Goal: Information Seeking & Learning: Learn about a topic

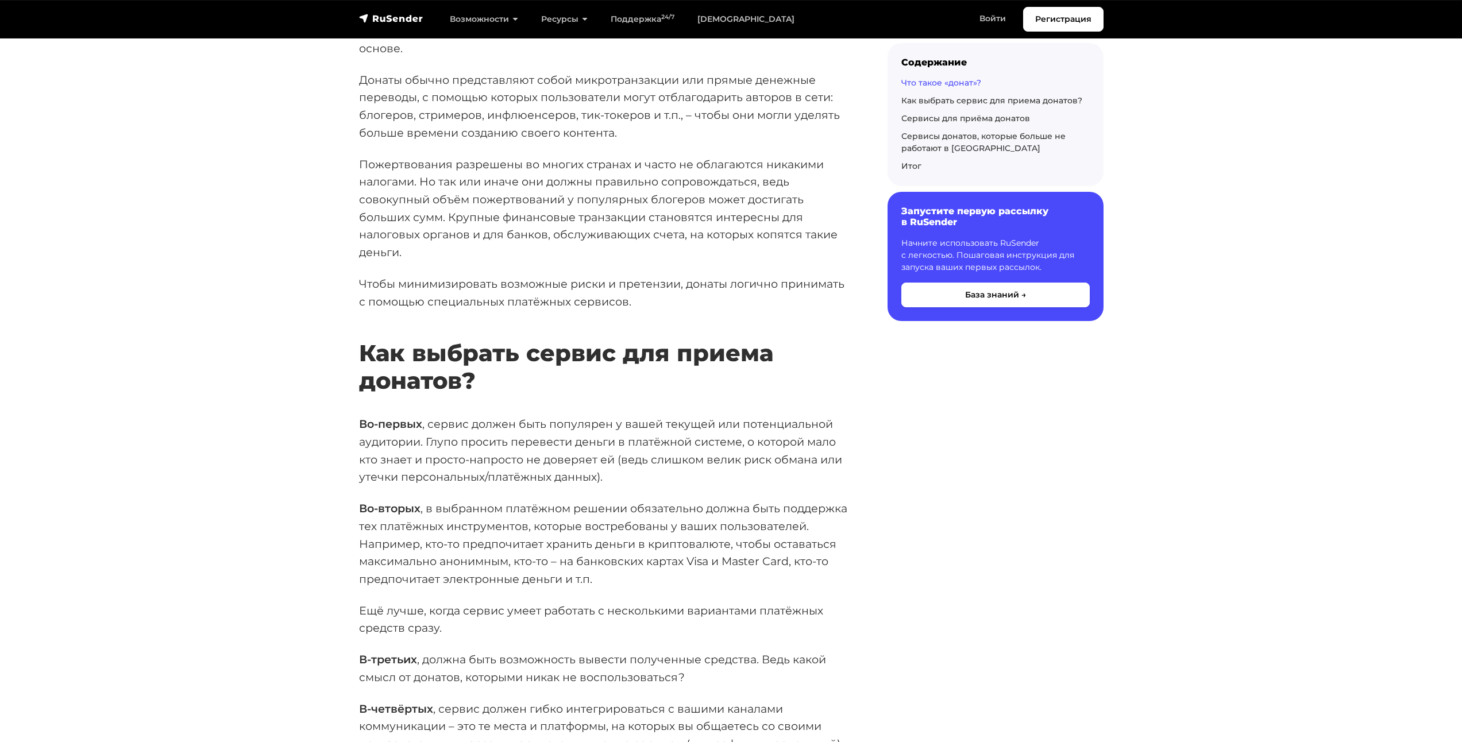
scroll to position [689, 0]
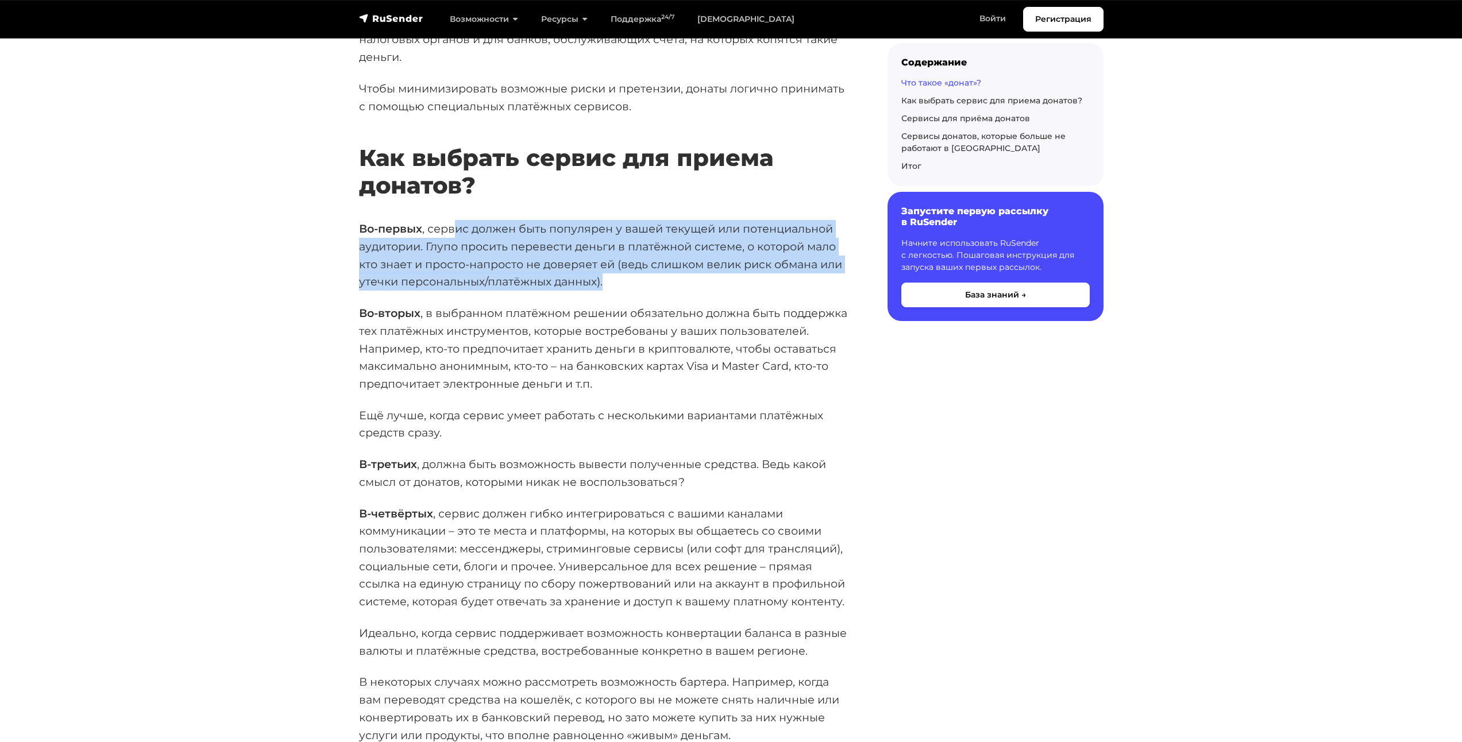
drag, startPoint x: 456, startPoint y: 228, endPoint x: 688, endPoint y: 279, distance: 237.6
click at [688, 279] on p "Во-первых , сервис должен быть популярен у вашей текущей или потенциальной ауди…" at bounding box center [605, 255] width 492 height 71
drag, startPoint x: 703, startPoint y: 273, endPoint x: 464, endPoint y: 232, distance: 242.5
click at [464, 232] on p "Во-первых , сервис должен быть популярен у вашей текущей или потенциальной ауди…" at bounding box center [605, 255] width 492 height 71
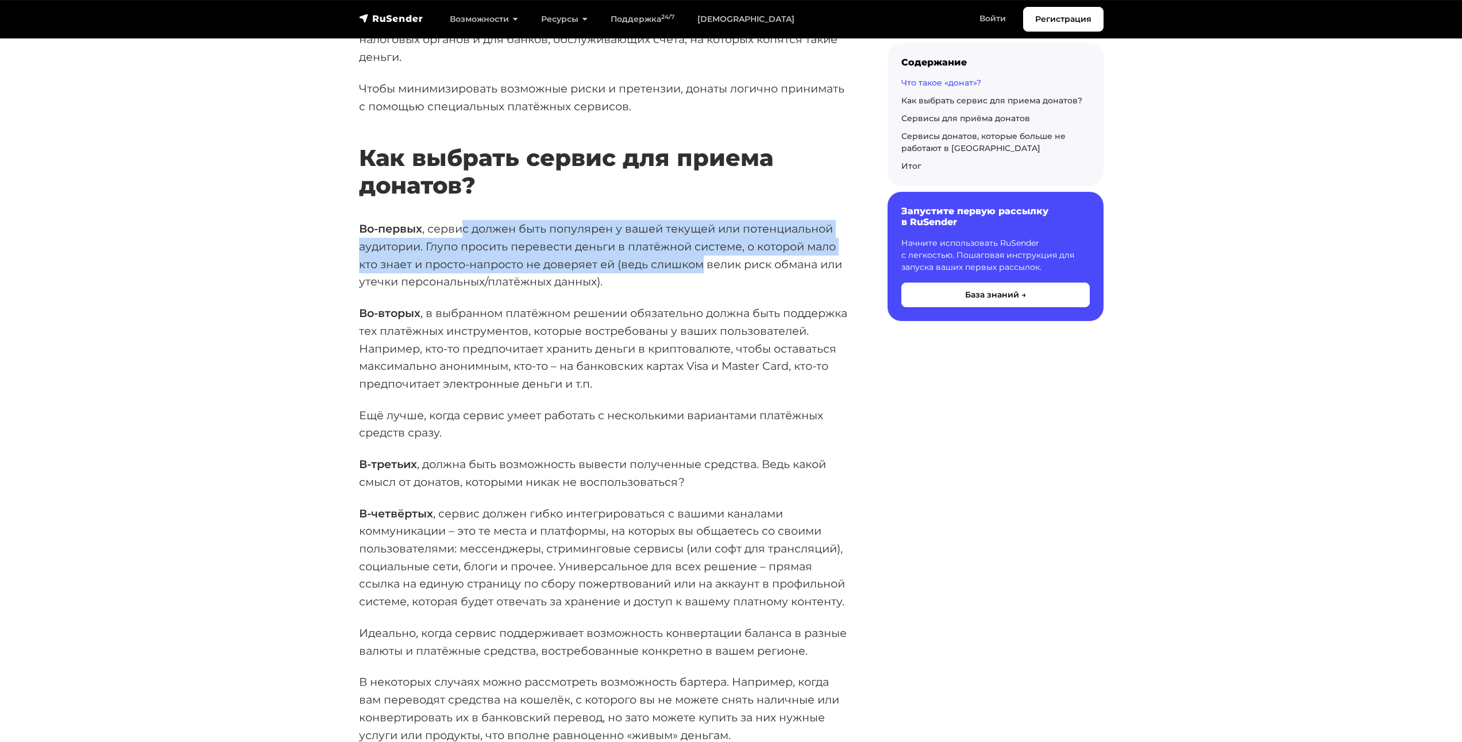
click at [464, 232] on p "Во-первых , сервис должен быть популярен у вашей текущей или потенциальной ауди…" at bounding box center [605, 255] width 492 height 71
drag, startPoint x: 480, startPoint y: 232, endPoint x: 661, endPoint y: 276, distance: 185.7
click at [661, 276] on p "Во-первых , сервис должен быть популярен у вашей текущей или потенциальной ауди…" at bounding box center [605, 255] width 492 height 71
drag, startPoint x: 662, startPoint y: 275, endPoint x: 471, endPoint y: 227, distance: 196.7
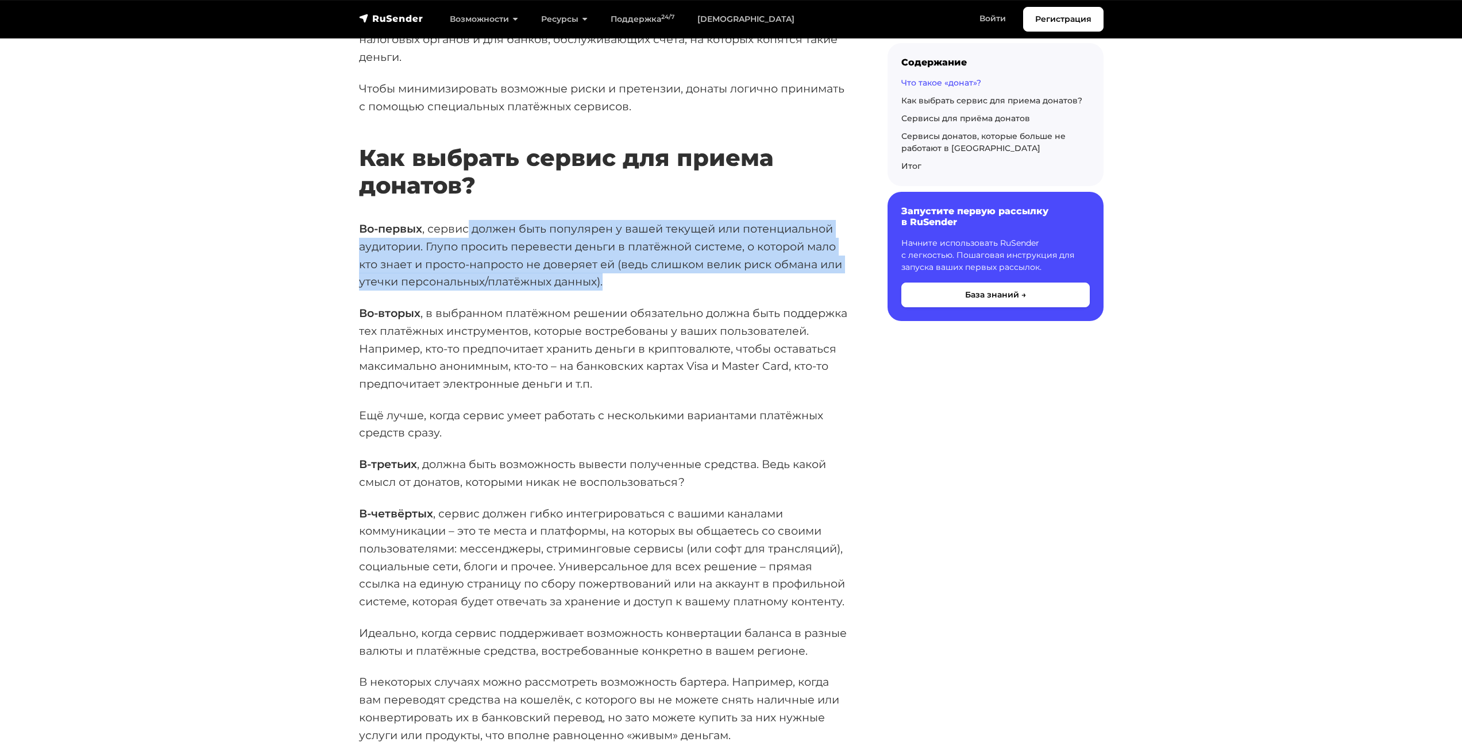
click at [469, 227] on p "Во-первых , сервис должен быть популярен у вашей текущей или потенциальной ауди…" at bounding box center [605, 255] width 492 height 71
drag, startPoint x: 471, startPoint y: 227, endPoint x: 479, endPoint y: 227, distance: 8.0
click at [473, 226] on p "Во-первых , сервис должен быть популярен у вашей текущей или потенциальной ауди…" at bounding box center [605, 255] width 492 height 71
click at [666, 271] on p "Во-первых , сервис должен быть популярен у вашей текущей или потенциальной ауди…" at bounding box center [605, 255] width 492 height 71
drag, startPoint x: 678, startPoint y: 278, endPoint x: 470, endPoint y: 234, distance: 212.0
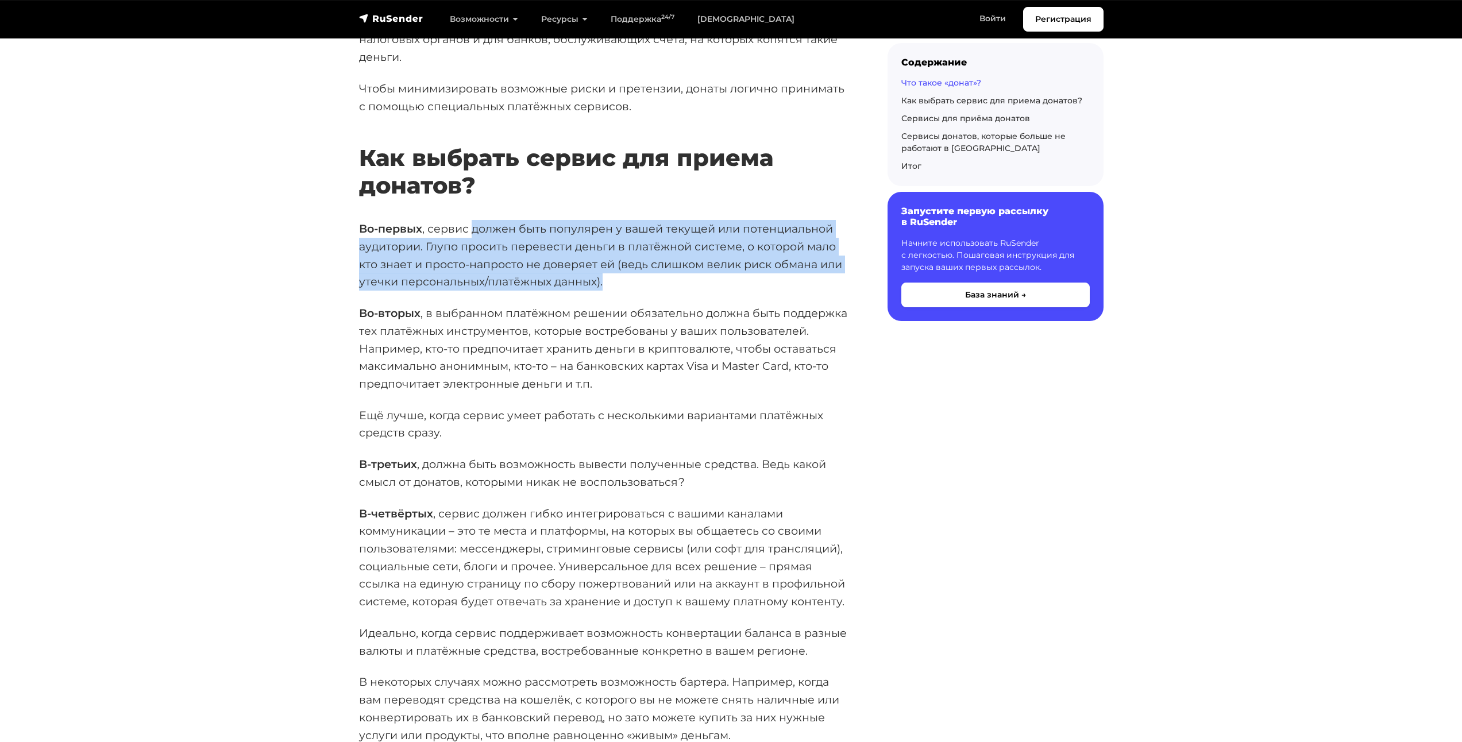
click at [470, 234] on p "Во-первых , сервис должен быть популярен у вашей текущей или потенциальной ауди…" at bounding box center [605, 255] width 492 height 71
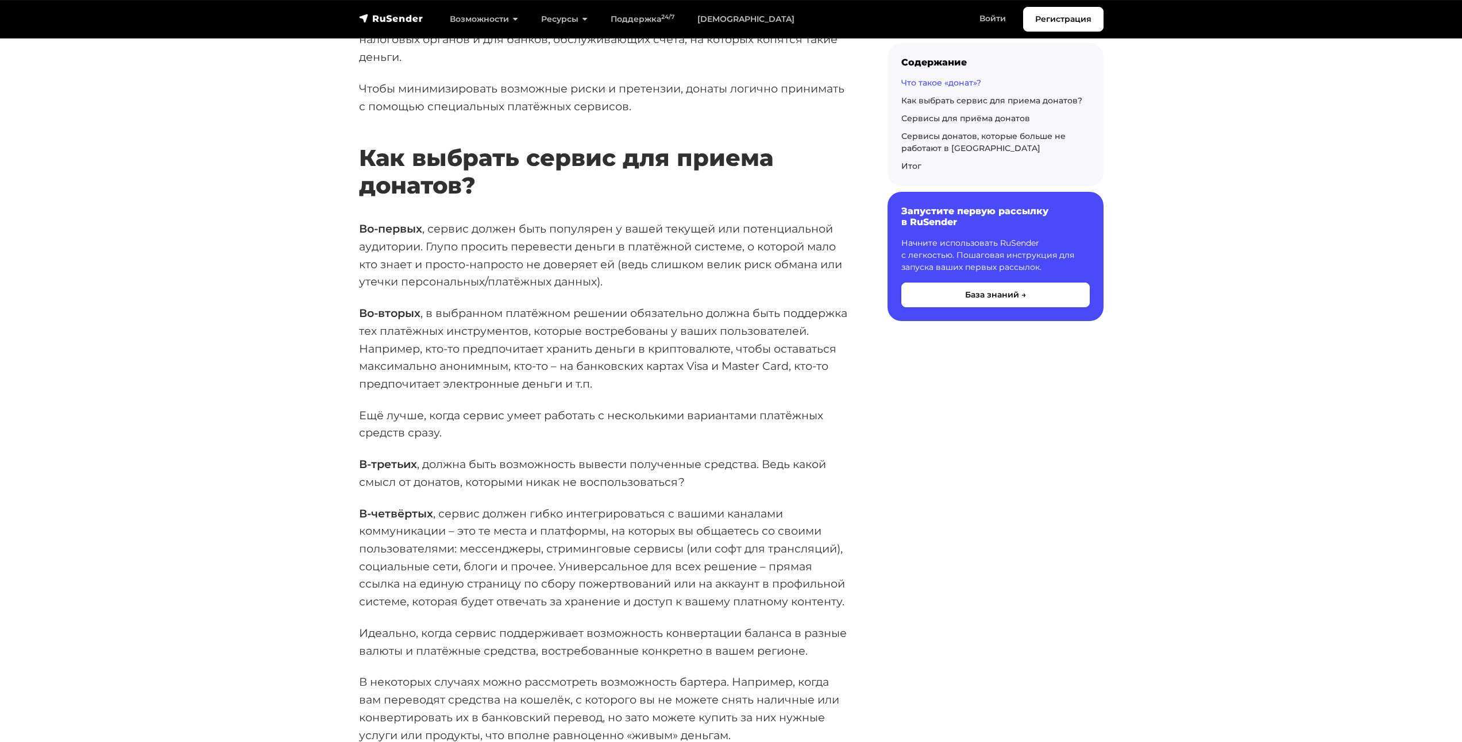
click at [489, 313] on p "Во-вторых , в выбранном платёжном решении обязательно должна быть поддержка тех…" at bounding box center [605, 348] width 492 height 88
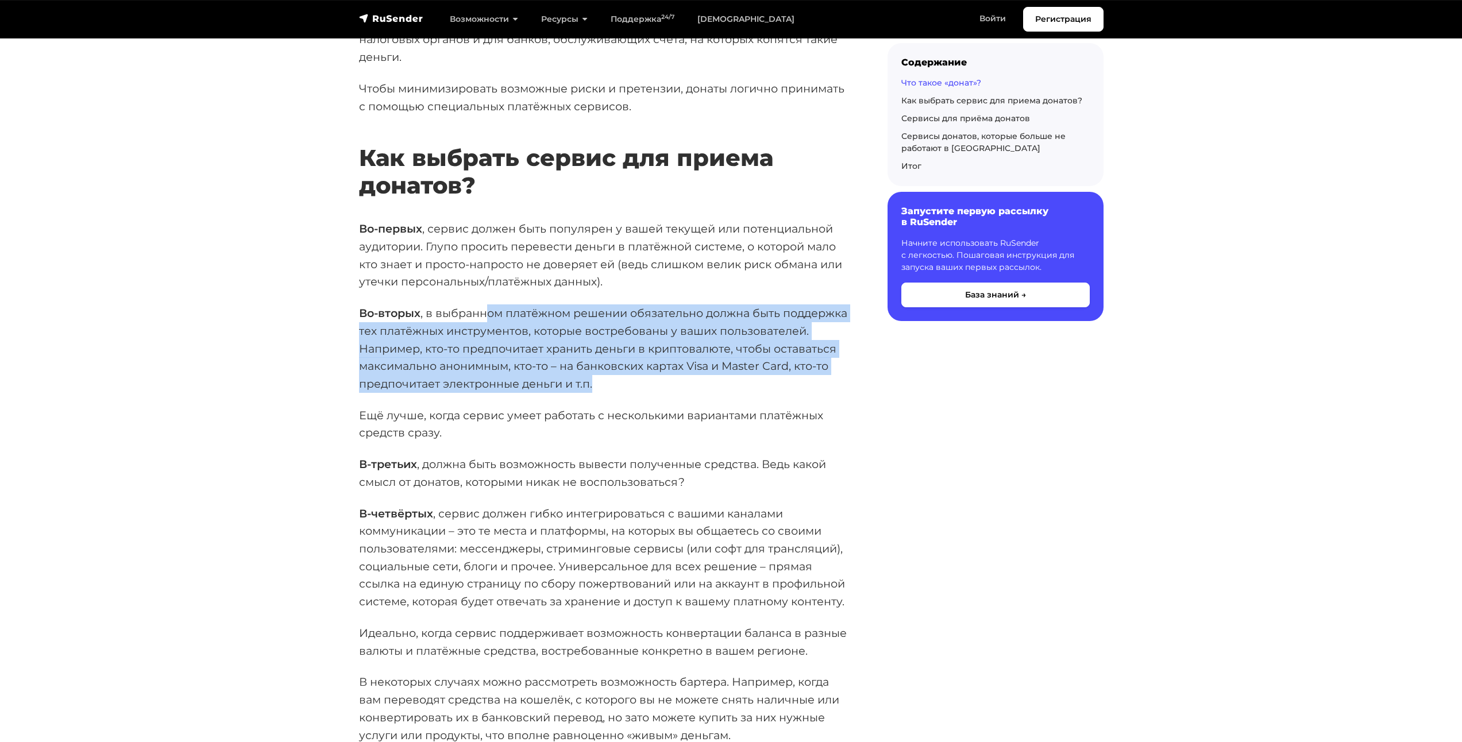
drag, startPoint x: 485, startPoint y: 311, endPoint x: 720, endPoint y: 380, distance: 244.3
click at [720, 380] on p "Во-вторых , в выбранном платёжном решении обязательно должна быть поддержка тех…" at bounding box center [605, 348] width 492 height 88
drag, startPoint x: 721, startPoint y: 380, endPoint x: 510, endPoint y: 321, distance: 219.0
click at [510, 321] on p "Во-вторых , в выбранном платёжном решении обязательно должна быть поддержка тех…" at bounding box center [605, 348] width 492 height 88
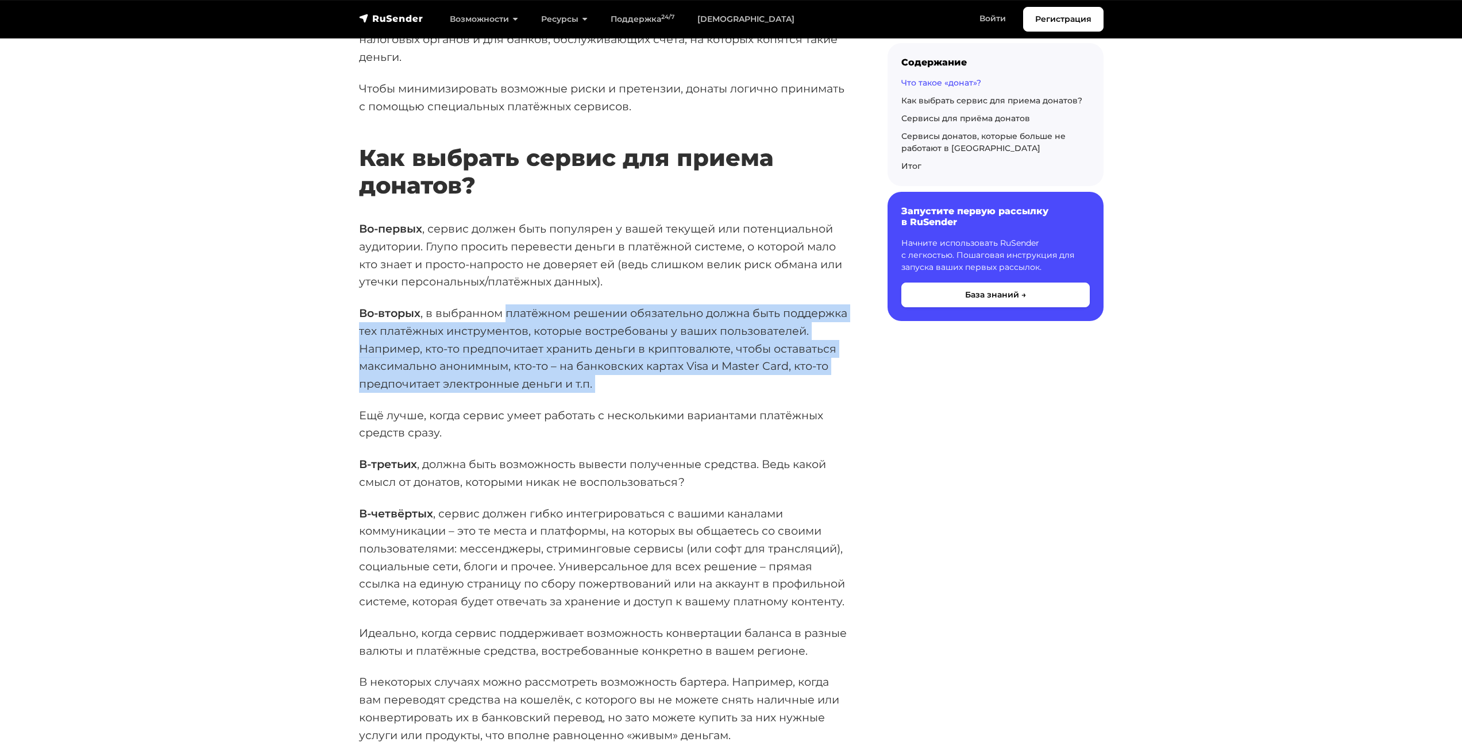
click at [510, 321] on p "Во-вторых , в выбранном платёжном решении обязательно должна быть поддержка тех…" at bounding box center [605, 348] width 492 height 88
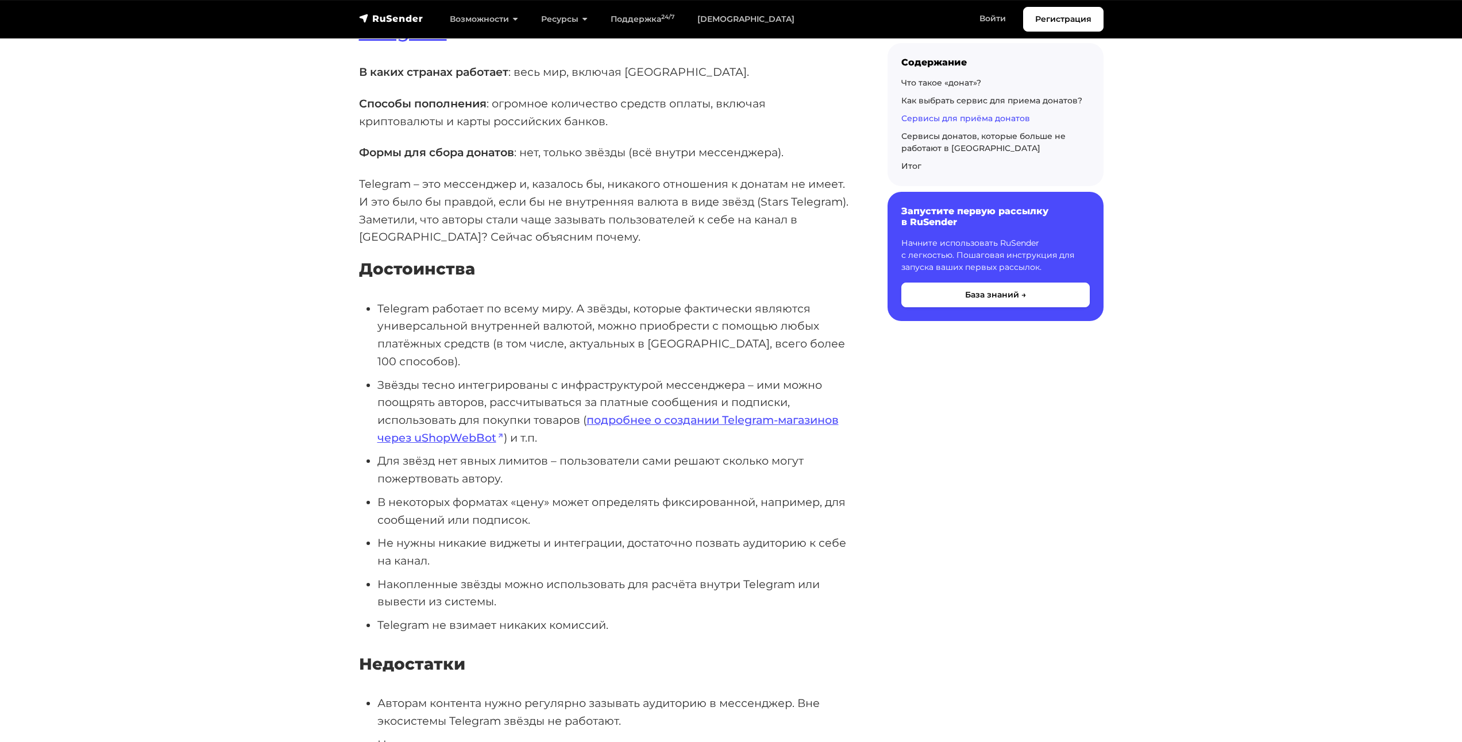
scroll to position [3045, 0]
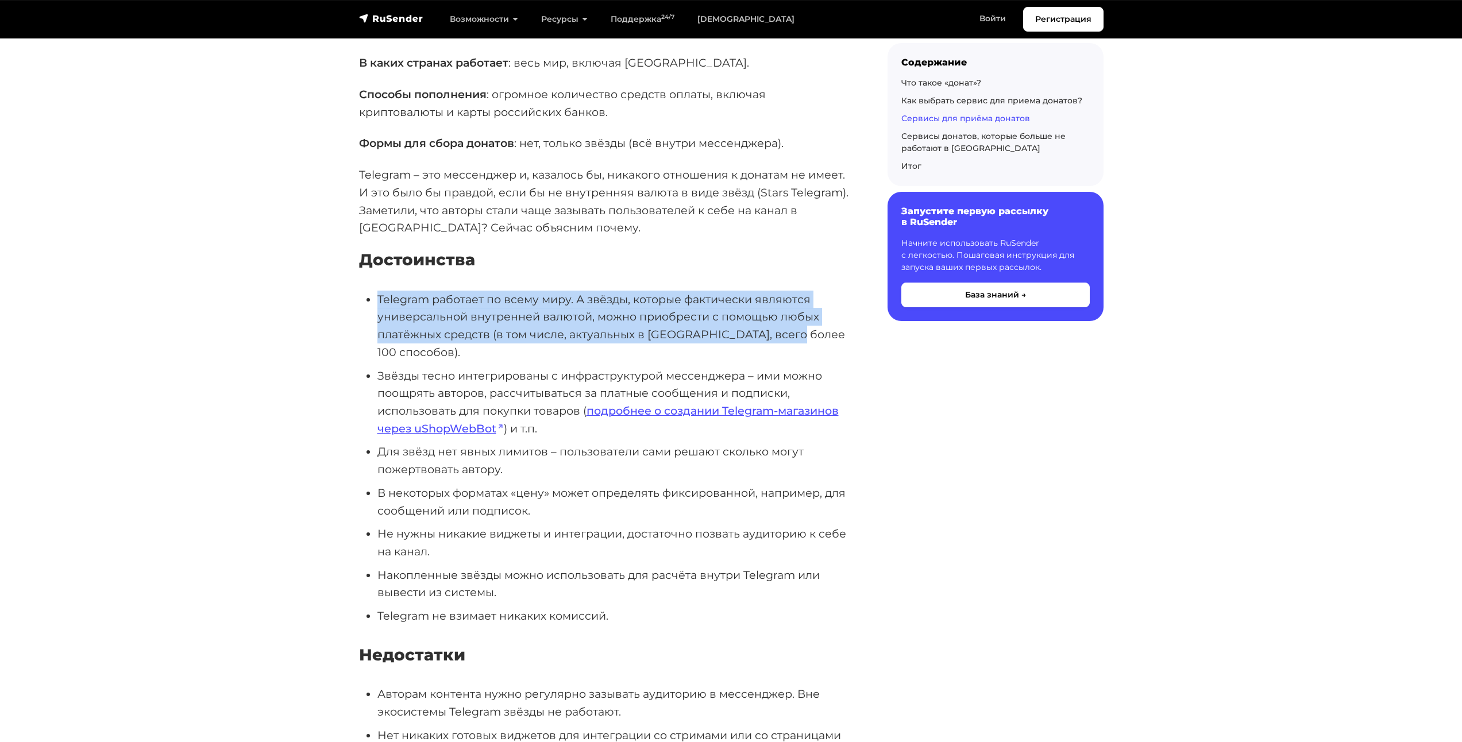
drag, startPoint x: 379, startPoint y: 303, endPoint x: 787, endPoint y: 330, distance: 408.8
click at [787, 330] on li "Telegram работает по всему миру. А звёзды, которые фактически являются универса…" at bounding box center [613, 326] width 473 height 71
click at [654, 315] on li "Telegram работает по всему миру. А звёзды, которые фактически являются универса…" at bounding box center [613, 326] width 473 height 71
drag, startPoint x: 496, startPoint y: 313, endPoint x: 782, endPoint y: 331, distance: 286.1
click at [782, 330] on li "Telegram работает по всему миру. А звёзды, которые фактически являются универса…" at bounding box center [613, 326] width 473 height 71
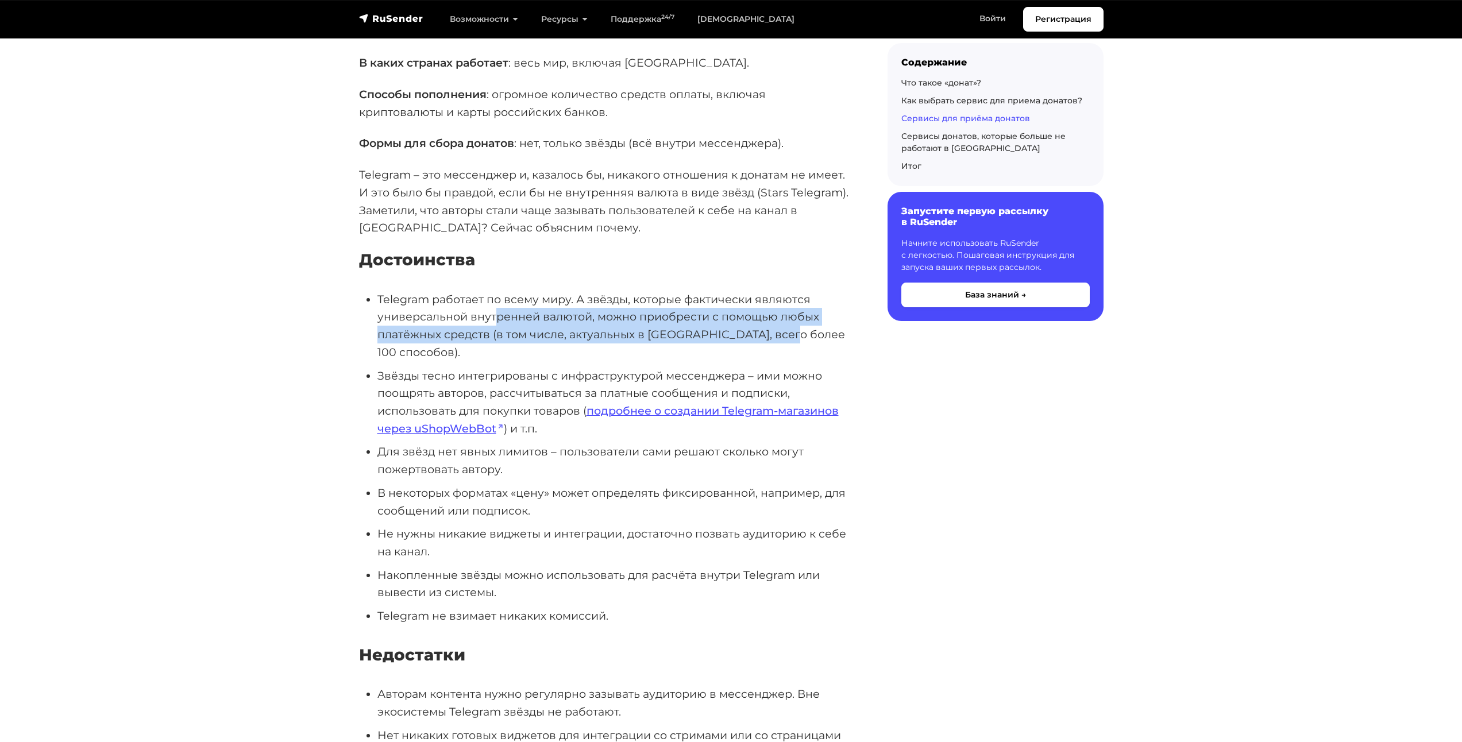
click at [537, 337] on li "Telegram работает по всему миру. А звёзды, которые фактически являются универса…" at bounding box center [613, 326] width 473 height 71
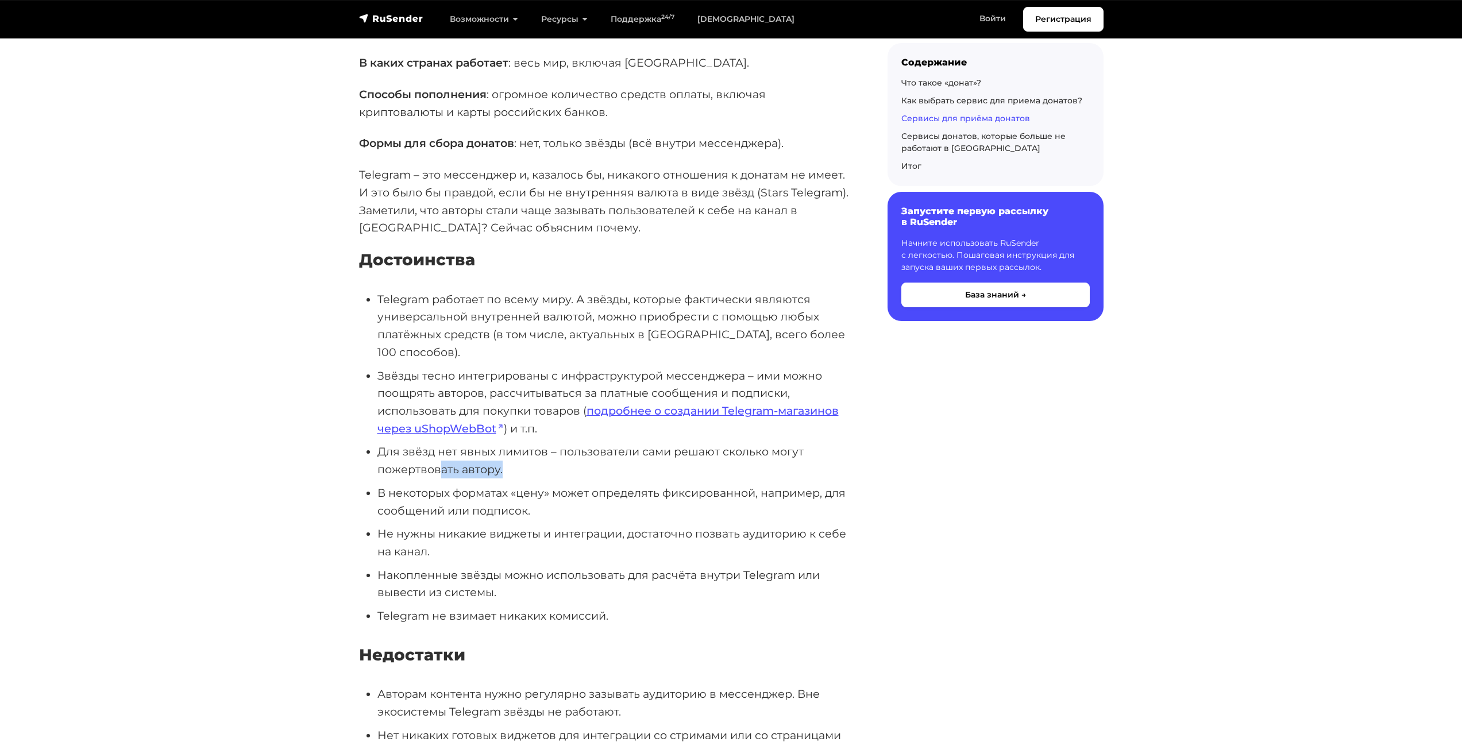
drag, startPoint x: 443, startPoint y: 444, endPoint x: 539, endPoint y: 446, distance: 96.5
click at [539, 446] on li "Для звёзд нет явных лимитов – пользователи сами решают сколько могут пожертвова…" at bounding box center [613, 460] width 473 height 35
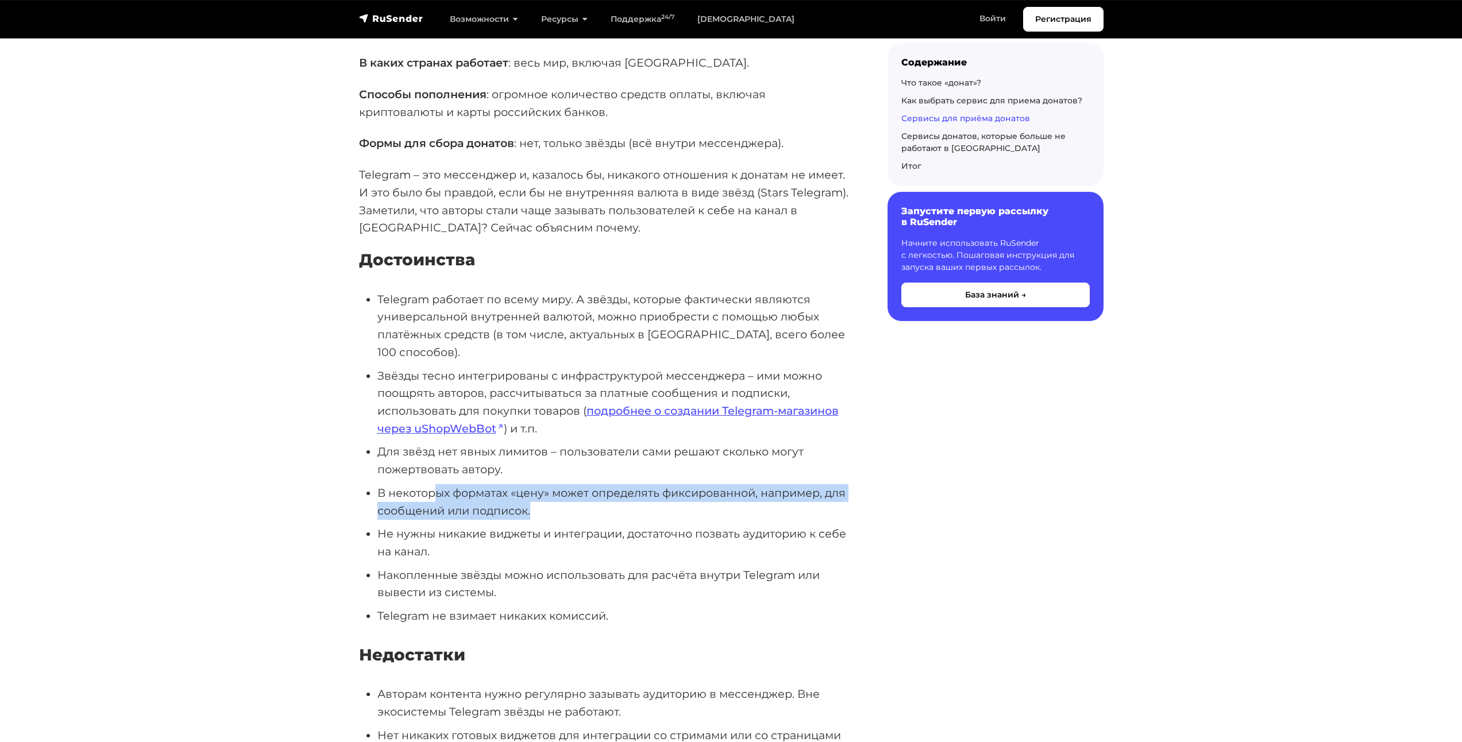
drag, startPoint x: 440, startPoint y: 476, endPoint x: 585, endPoint y: 485, distance: 145.1
click at [585, 485] on li "В некоторых форматах «цену» может определять фиксированной, например, для сообщ…" at bounding box center [613, 501] width 473 height 35
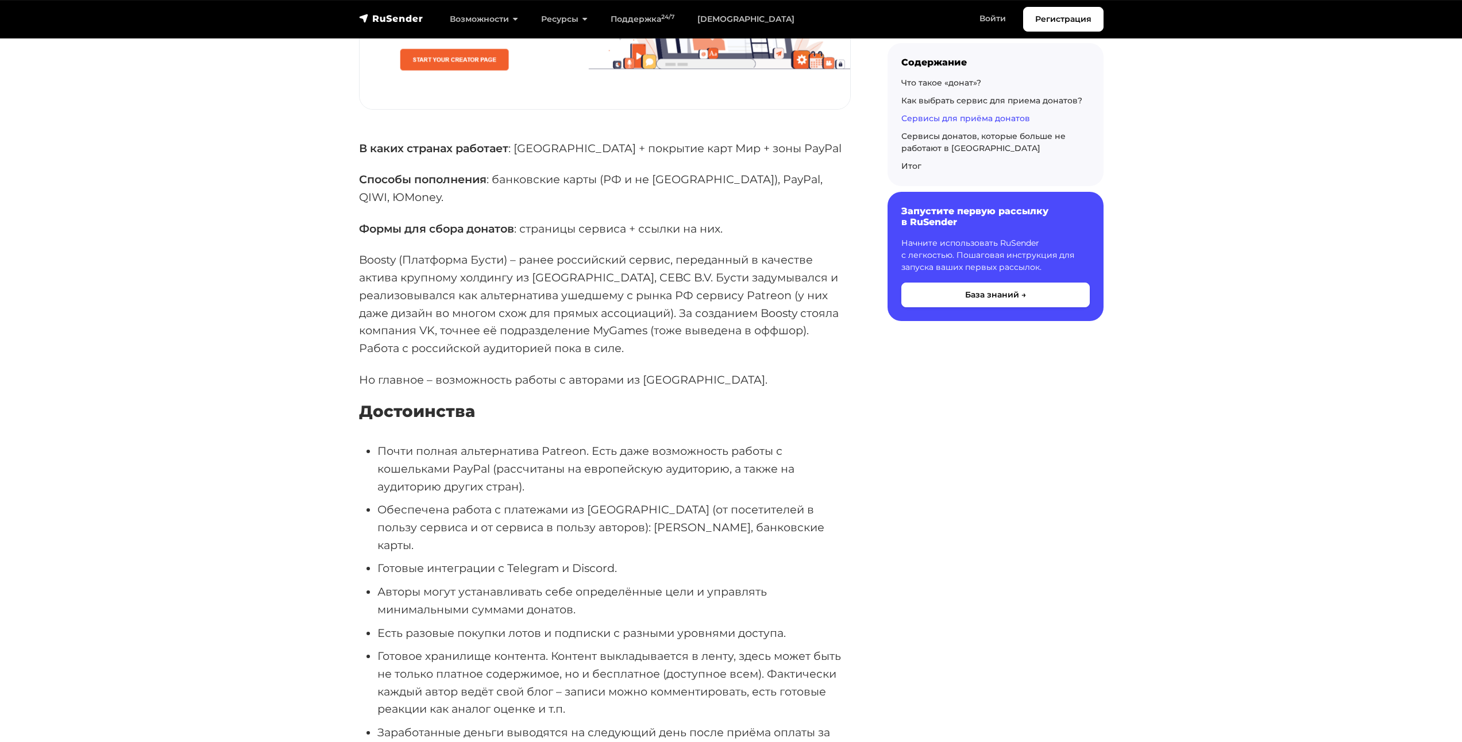
scroll to position [5917, 0]
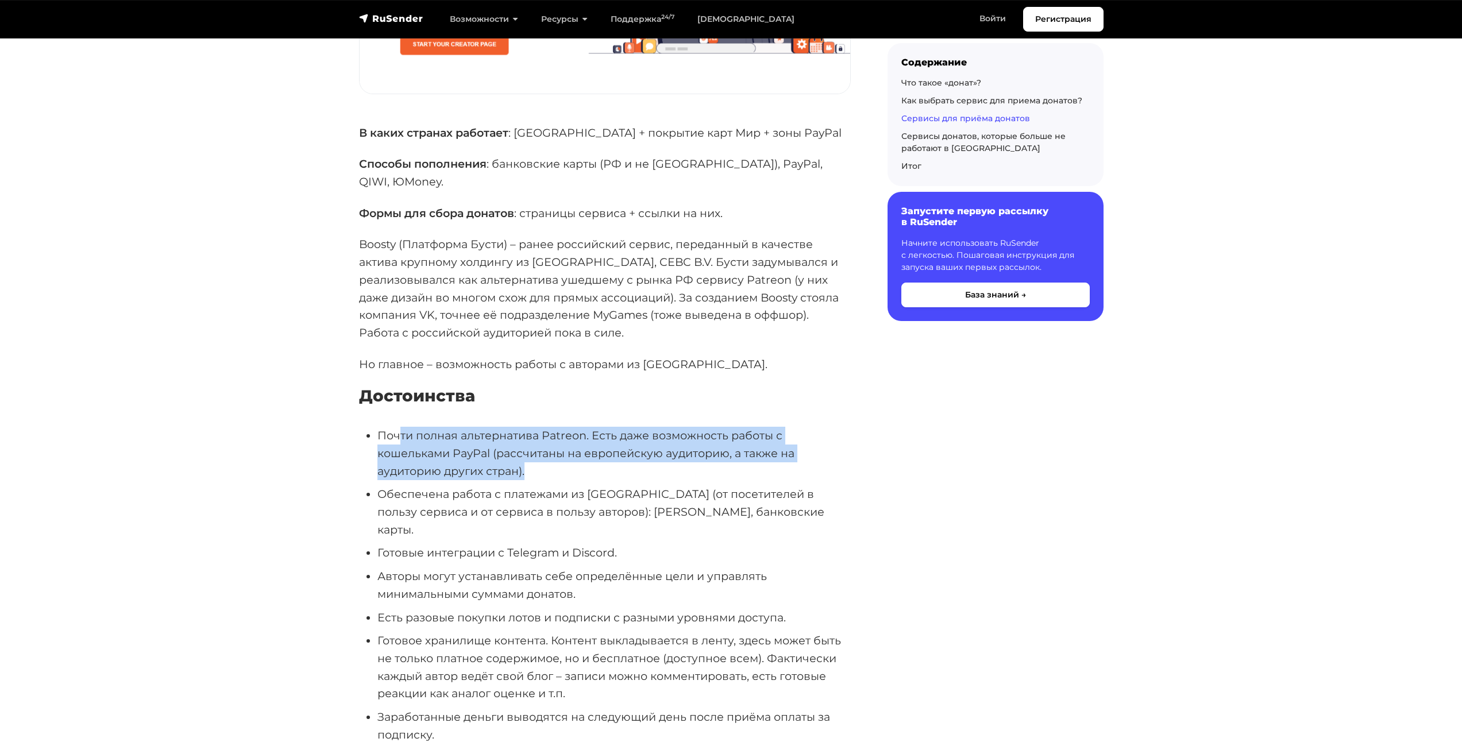
drag, startPoint x: 584, startPoint y: 436, endPoint x: 402, endPoint y: 400, distance: 185.6
click at [402, 427] on li "Почти полная альтернатива Patreon. Есть даже возможность работы с кошельками Pa…" at bounding box center [613, 453] width 473 height 53
drag, startPoint x: 408, startPoint y: 400, endPoint x: 604, endPoint y: 434, distance: 199.5
click at [604, 434] on li "Почти полная альтернатива Patreon. Есть даже возможность работы с кошельками Pa…" at bounding box center [613, 453] width 473 height 53
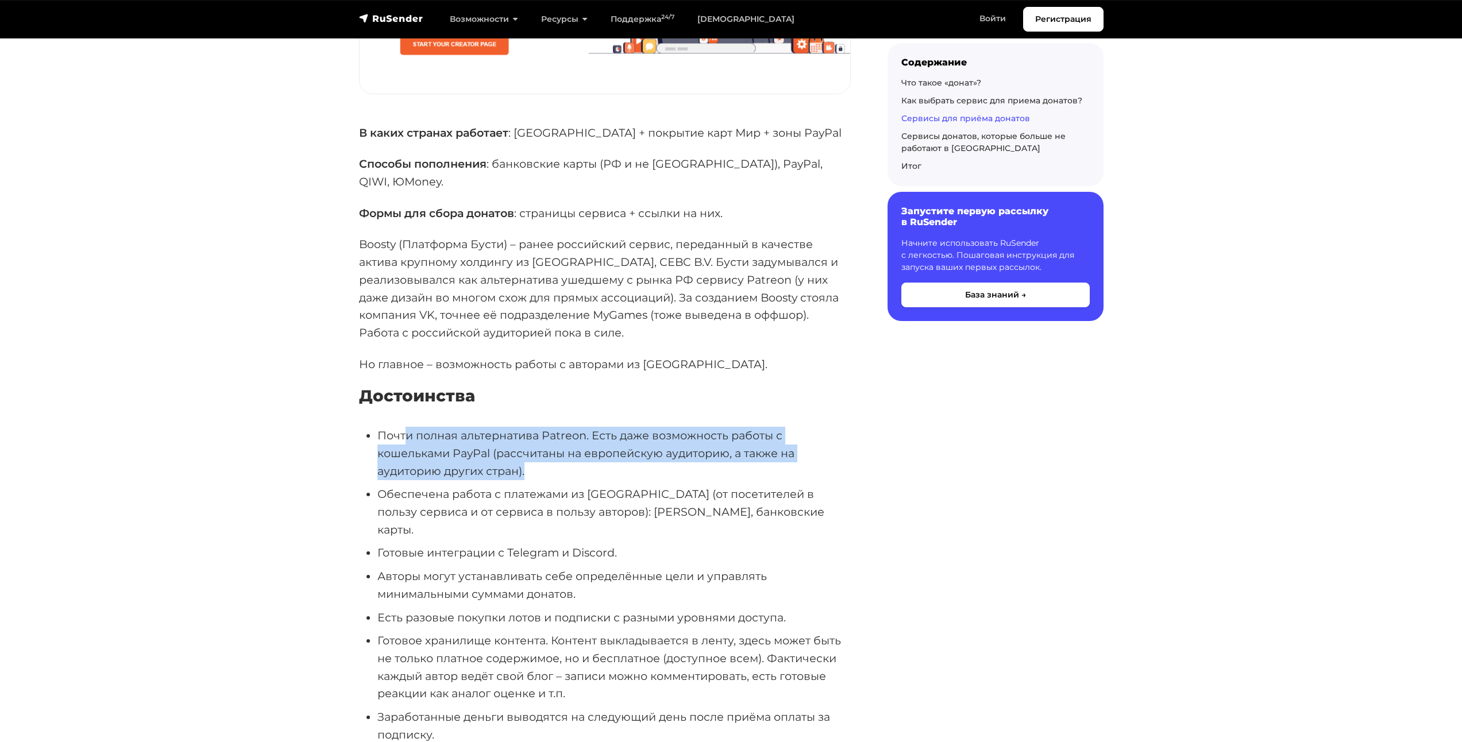
click at [604, 434] on li "Почти полная альтернатива Patreon. Есть даже возможность работы с кошельками Pa…" at bounding box center [613, 453] width 473 height 53
drag, startPoint x: 604, startPoint y: 434, endPoint x: 434, endPoint y: 408, distance: 172.0
click at [434, 427] on li "Почти полная альтернатива Patreon. Есть даже возможность работы с кошельками Pa…" at bounding box center [613, 453] width 473 height 53
click at [550, 427] on li "Почти полная альтернатива Patreon. Есть даже возможность работы с кошельками Pa…" at bounding box center [613, 453] width 473 height 53
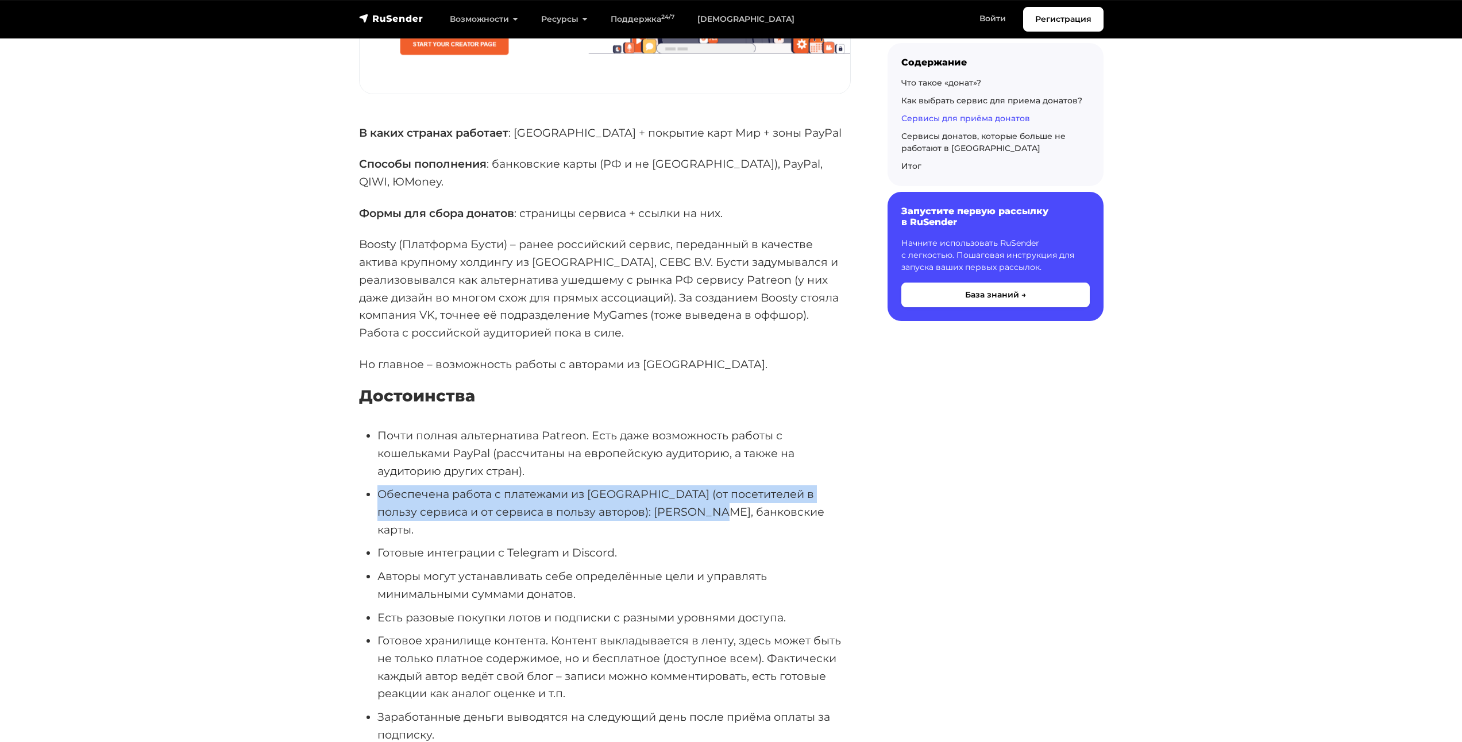
drag, startPoint x: 379, startPoint y: 448, endPoint x: 730, endPoint y: 473, distance: 351.9
click at [730, 473] on ul "Почти полная альтернатива Patreon. Есть даже возможность работы с кошельками Pa…" at bounding box center [605, 638] width 492 height 422
drag, startPoint x: 730, startPoint y: 473, endPoint x: 585, endPoint y: 480, distance: 144.9
click at [728, 485] on li "Обеспечена работа с платежами из [GEOGRAPHIC_DATA] (от посетителей в пользу сер…" at bounding box center [613, 511] width 473 height 53
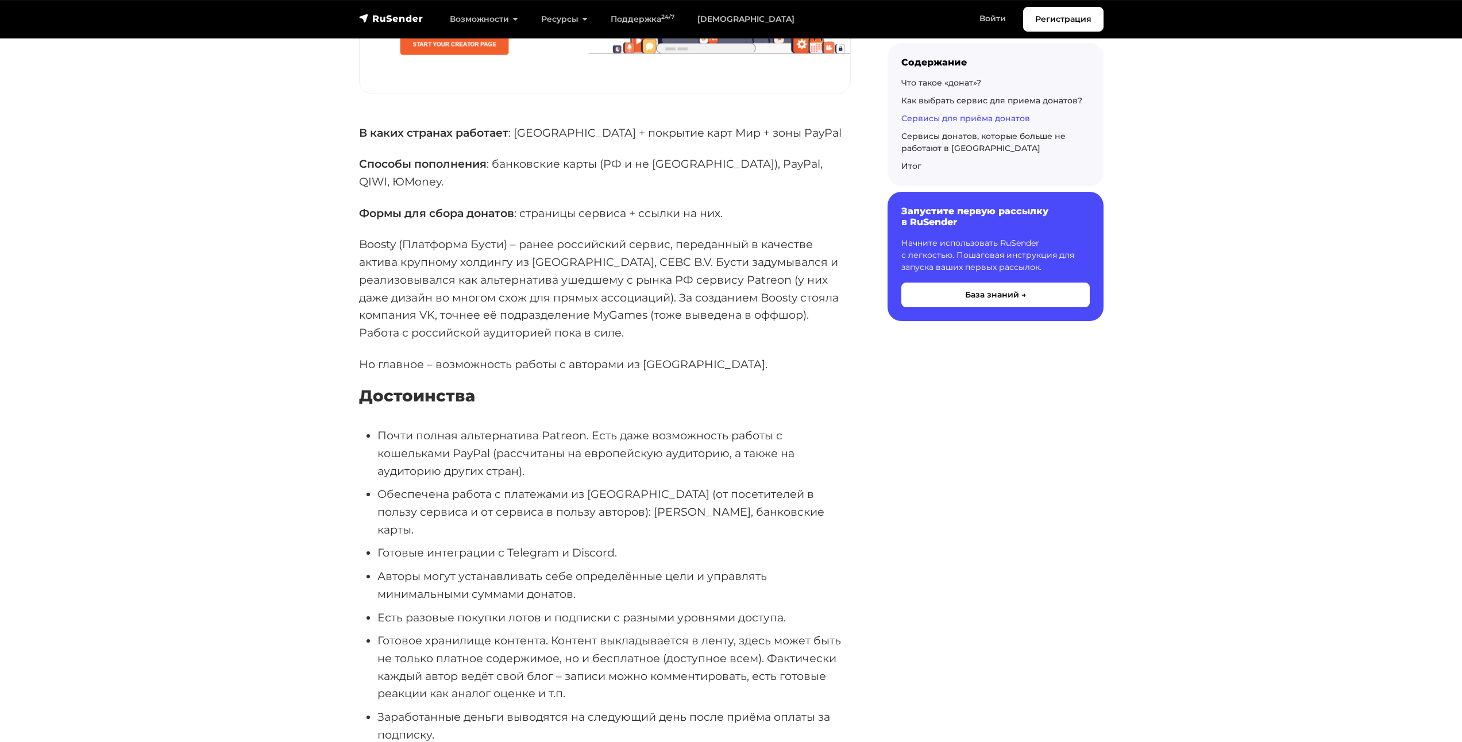
click at [442, 544] on li "Готовые интеграции с Telegram и Discord." at bounding box center [613, 553] width 473 height 18
drag, startPoint x: 380, startPoint y: 518, endPoint x: 661, endPoint y: 539, distance: 281.8
click at [661, 568] on li "Авторы могут устанавливать себе определённые цели и управлять минимальными сумм…" at bounding box center [613, 585] width 473 height 35
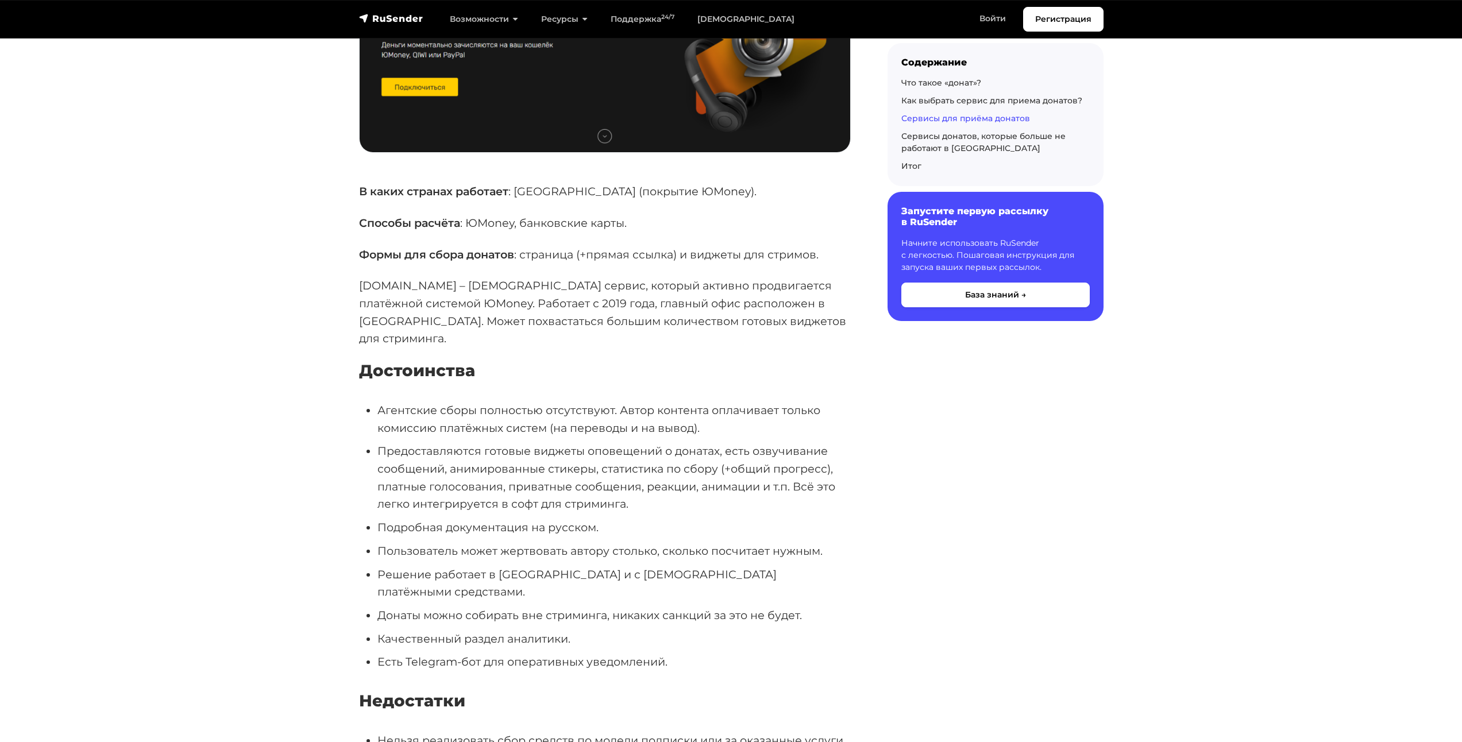
scroll to position [10168, 0]
